Goal: Check status

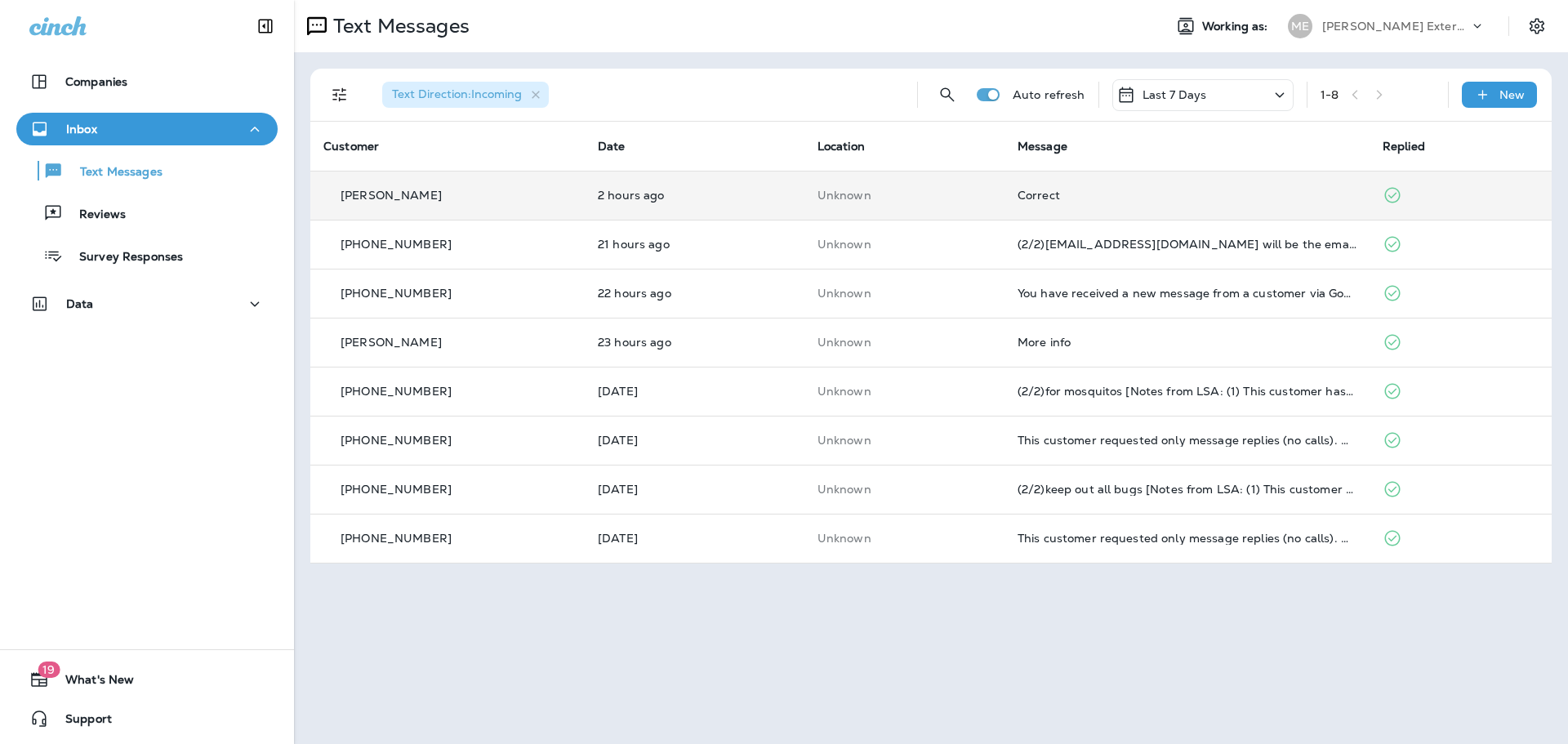
click at [1150, 199] on div "Correct" at bounding box center [1186, 195] width 339 height 14
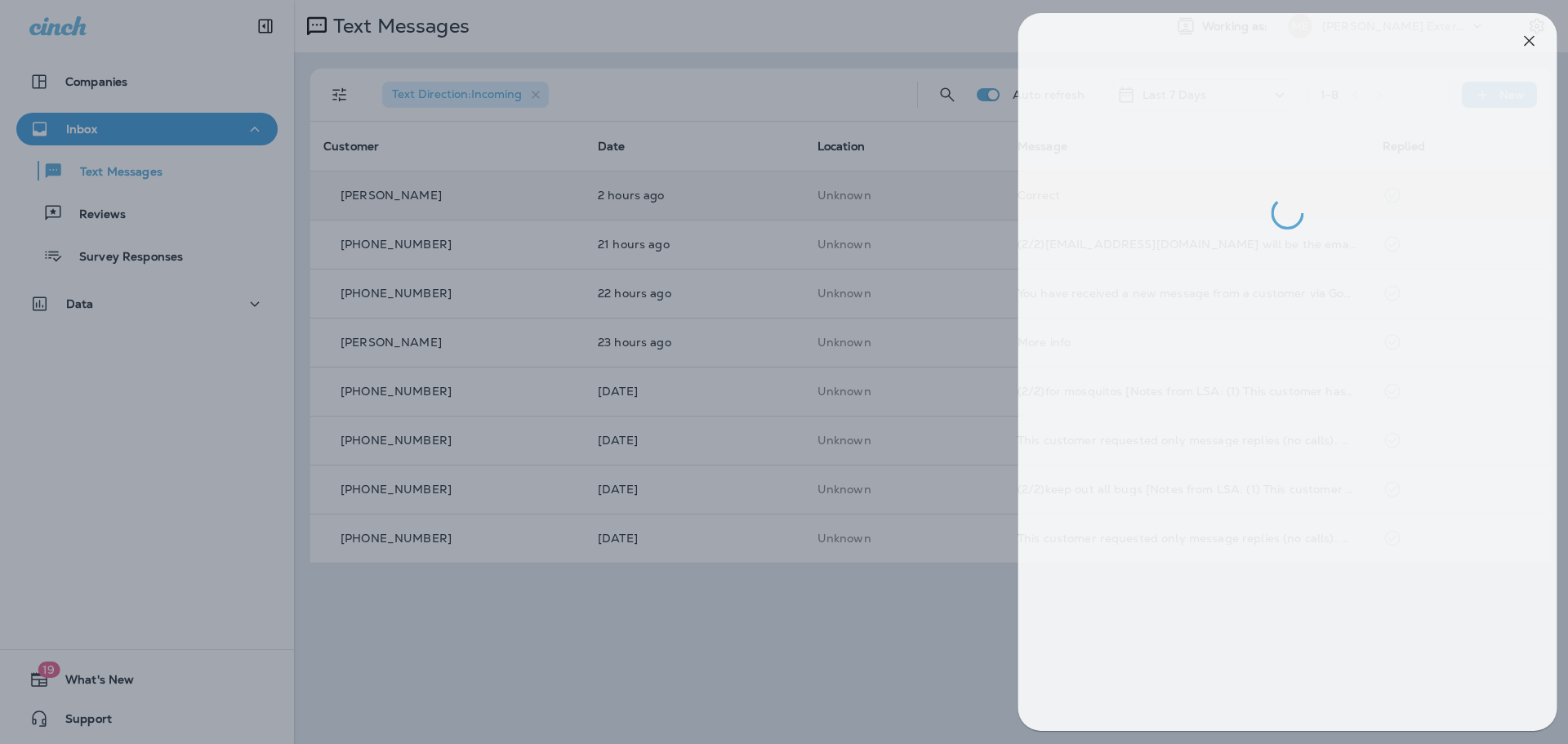
click at [669, 255] on div at bounding box center [793, 372] width 1568 height 744
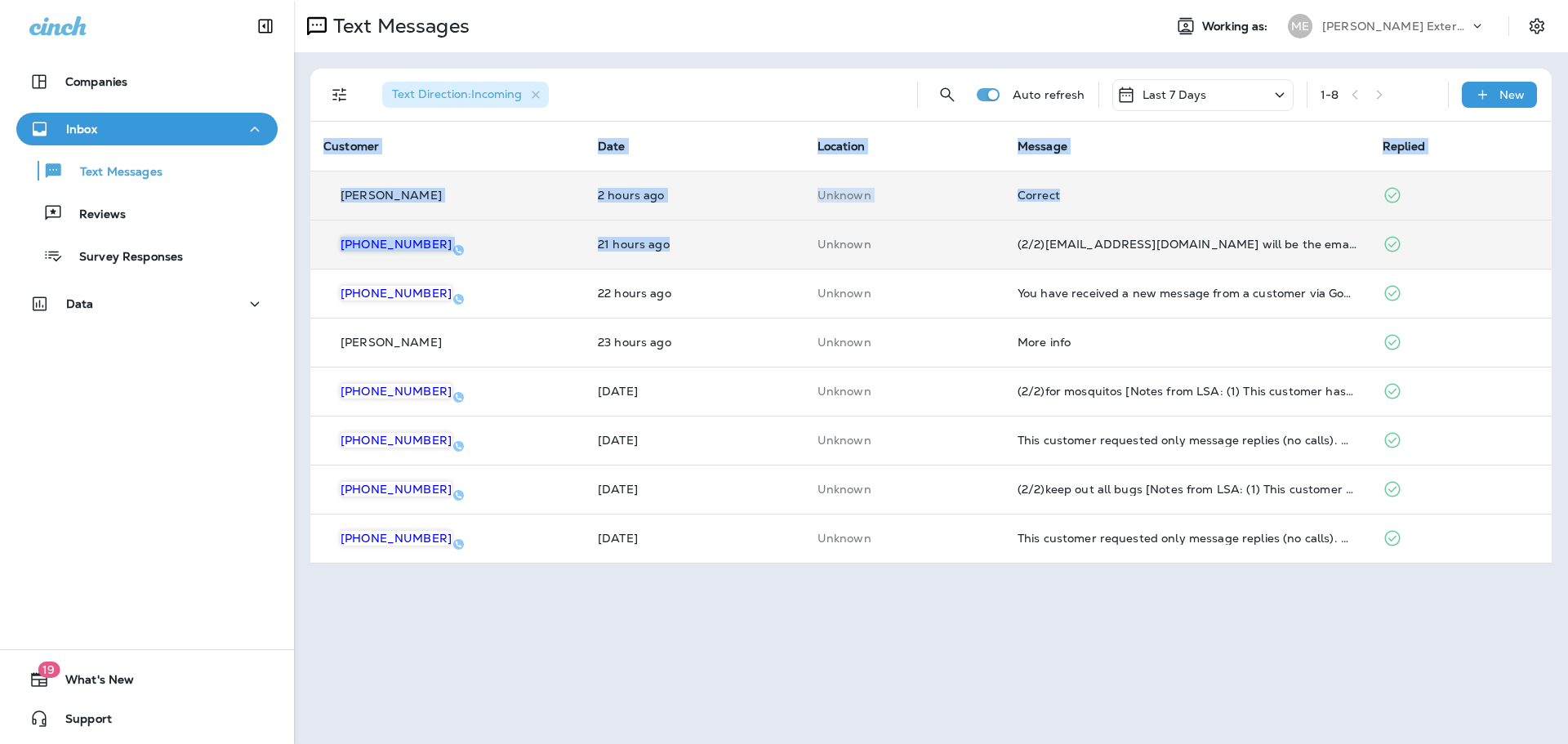
click at [794, 245] on td "21 hours ago" at bounding box center [694, 243] width 219 height 49
